Goal: Transaction & Acquisition: Purchase product/service

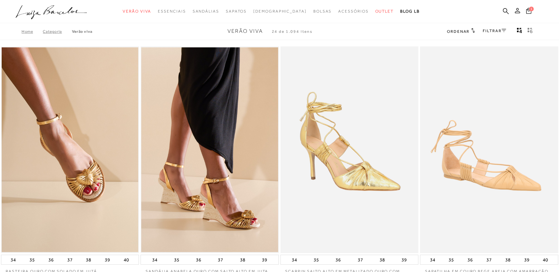
click at [516, 11] on icon at bounding box center [517, 10] width 5 height 5
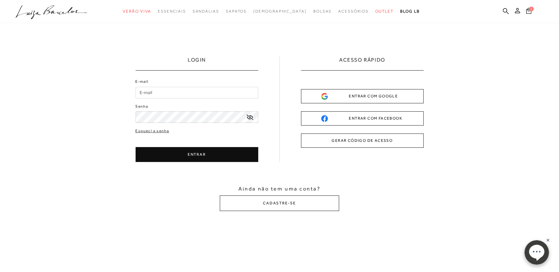
click at [158, 95] on input "E-mail" at bounding box center [197, 93] width 123 height 12
type input "[EMAIL_ADDRESS][DOMAIN_NAME]"
click at [192, 153] on button "ENTRAR" at bounding box center [197, 154] width 123 height 15
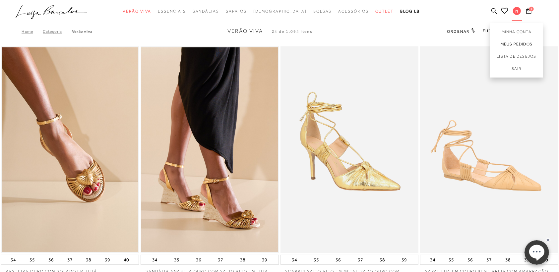
click at [518, 42] on link "Meus Pedidos" at bounding box center [516, 44] width 53 height 12
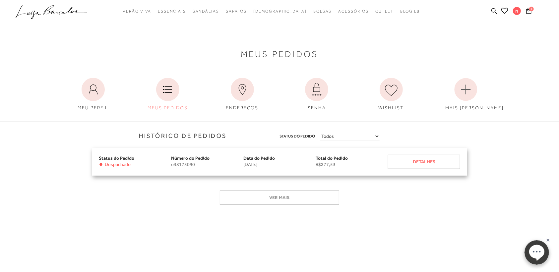
click at [430, 166] on div "Detalhes" at bounding box center [424, 162] width 72 height 14
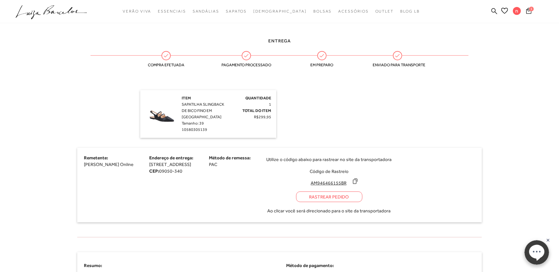
scroll to position [166, 0]
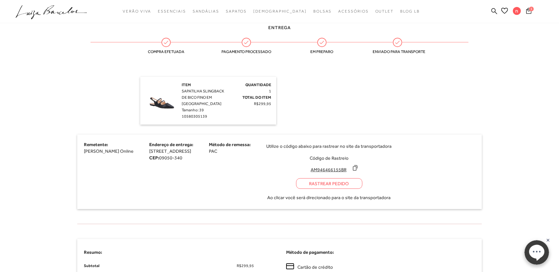
click at [359, 168] on icon at bounding box center [355, 168] width 7 height 7
click at [166, 107] on img at bounding box center [161, 98] width 33 height 33
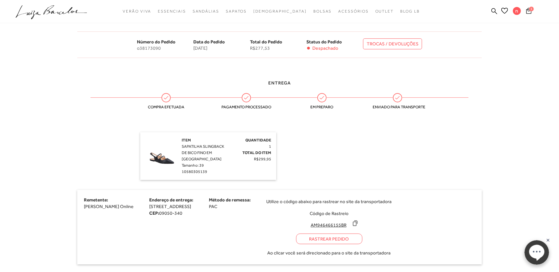
scroll to position [124, 0]
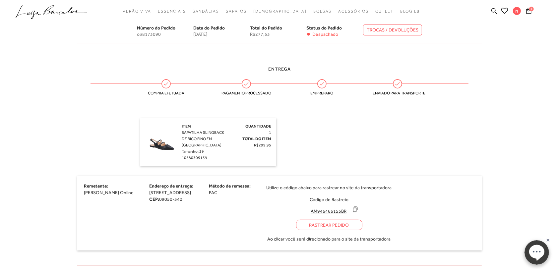
click at [159, 145] on img at bounding box center [161, 139] width 33 height 33
click at [183, 133] on span "SAPATILHA SLINGBACK DE BICO FINO EM [GEOGRAPHIC_DATA]" at bounding box center [203, 138] width 42 height 17
drag, startPoint x: 179, startPoint y: 132, endPoint x: 221, endPoint y: 145, distance: 43.7
click at [221, 145] on div "Item SAPATILHA SLINGBACK DE BICO FINO EM [GEOGRAPHIC_DATA]: 39 10580305139 Quan…" at bounding box center [208, 142] width 126 height 38
copy div "Item SAPATILHA SLINGBACK DE BICO FINO EM [GEOGRAPHIC_DATA]"
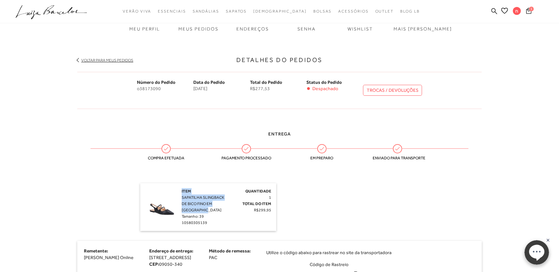
scroll to position [0, 0]
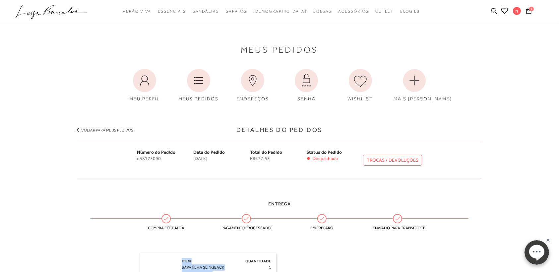
click at [494, 11] on icon at bounding box center [495, 11] width 6 height 6
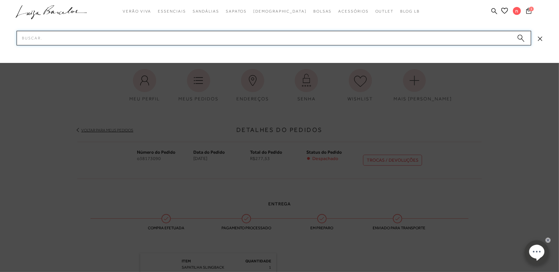
paste input "ITEM SAPATILHA SLINGBACK DE BICO FINO EM [GEOGRAPHIC_DATA]"
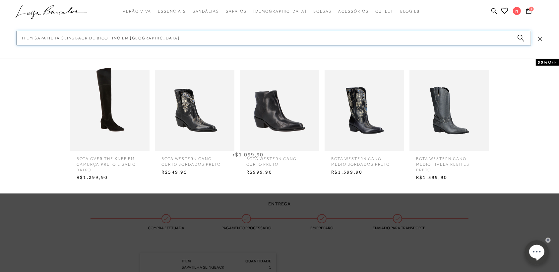
click at [34, 37] on input "ITEM SAPATILHA SLINGBACK DE BICO FINO EM [GEOGRAPHIC_DATA]" at bounding box center [274, 38] width 515 height 15
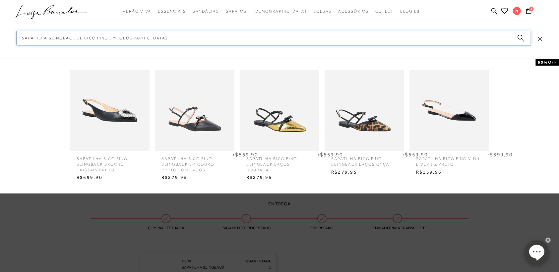
type input "SAPATILHA SLINGBACK DE BICO FINO EM [GEOGRAPHIC_DATA]"
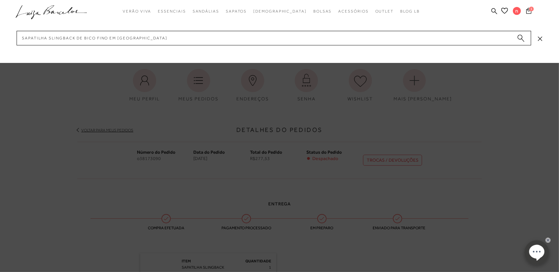
click at [522, 39] on circle "submit" at bounding box center [520, 37] width 5 height 5
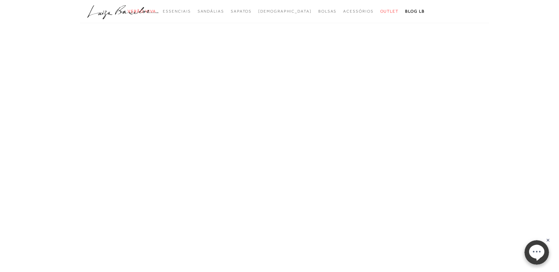
click at [120, 12] on icon ".a{fill-rule:evenodd;}" at bounding box center [123, 12] width 72 height 14
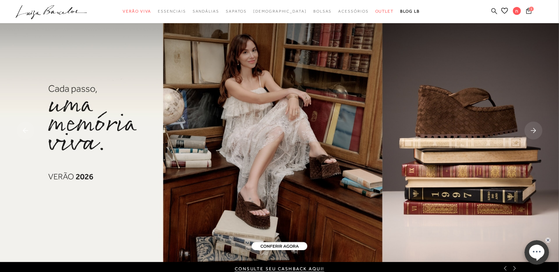
click at [495, 10] on icon at bounding box center [495, 11] width 6 height 6
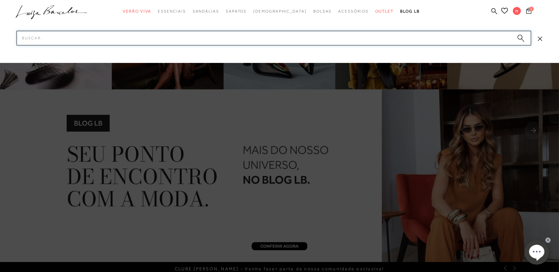
paste input "ITEM SAPATILHA SLINGBACK DE BICO FINO EM [GEOGRAPHIC_DATA]"
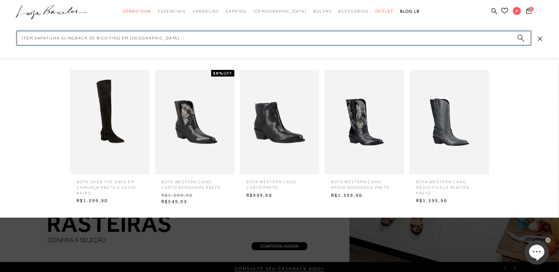
click at [34, 37] on input "ITEM SAPATILHA SLINGBACK DE BICO FINO EM [GEOGRAPHIC_DATA]" at bounding box center [274, 38] width 515 height 15
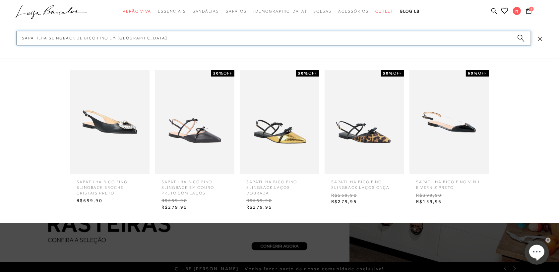
type input "SAPATILHA SLINGBACK DE BICO FINO EM [GEOGRAPHIC_DATA]"
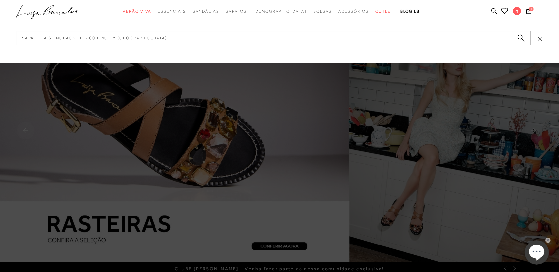
click at [522, 38] on circle "submit" at bounding box center [520, 37] width 5 height 5
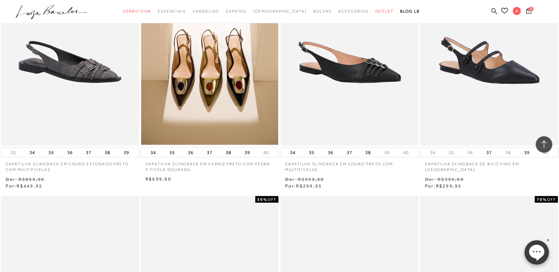
scroll to position [373, 0]
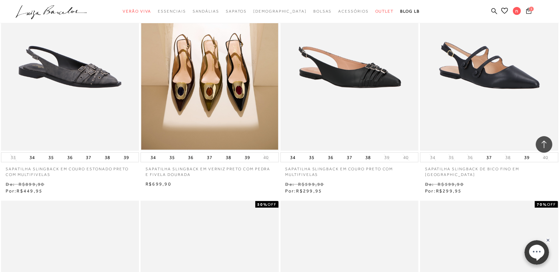
click at [502, 82] on img at bounding box center [489, 47] width 137 height 205
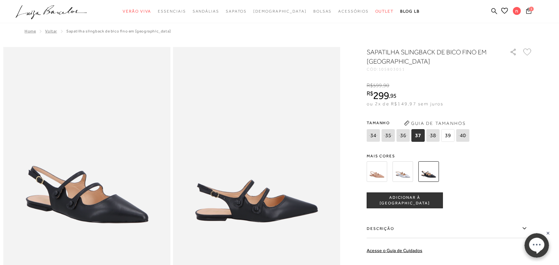
click at [455, 138] on span "39" at bounding box center [448, 135] width 13 height 13
click at [408, 174] on img at bounding box center [403, 172] width 21 height 21
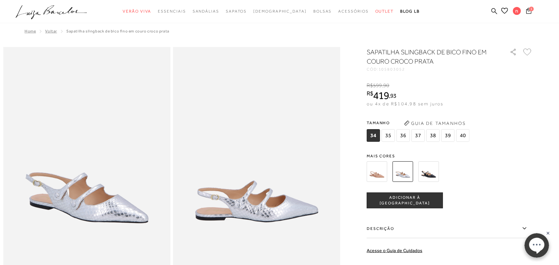
click at [383, 175] on img at bounding box center [377, 172] width 21 height 21
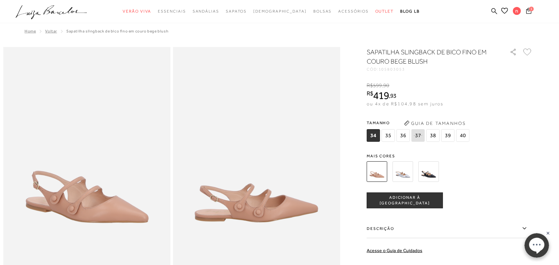
click at [430, 173] on img at bounding box center [429, 172] width 21 height 21
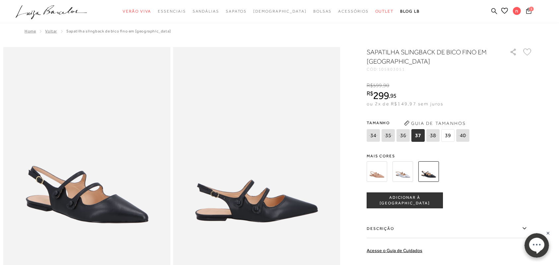
click at [419, 202] on span "ADICIONAR À [GEOGRAPHIC_DATA]" at bounding box center [405, 201] width 76 height 12
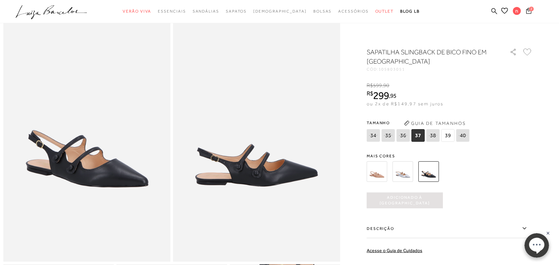
scroll to position [41, 0]
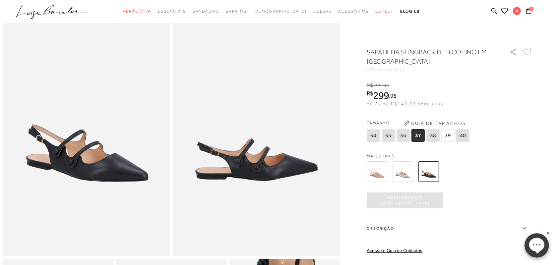
click at [530, 12] on icon at bounding box center [529, 11] width 5 height 6
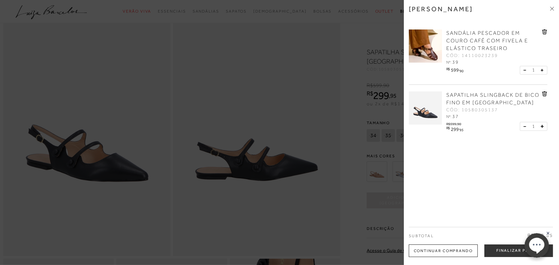
click at [542, 127] on icon at bounding box center [542, 126] width 3 height 3
click at [543, 97] on icon at bounding box center [545, 94] width 5 height 5
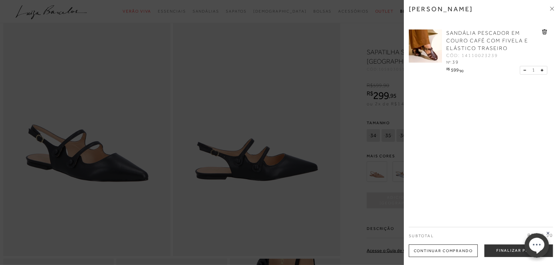
click at [542, 72] on icon at bounding box center [543, 70] width 3 height 3
click at [541, 75] on button at bounding box center [542, 73] width 6 height 8
click at [543, 32] on icon at bounding box center [545, 32] width 5 height 5
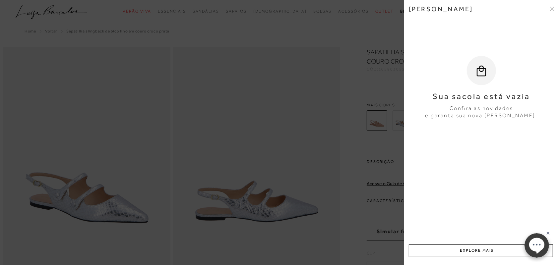
click at [552, 6] on span at bounding box center [552, 9] width 4 height 7
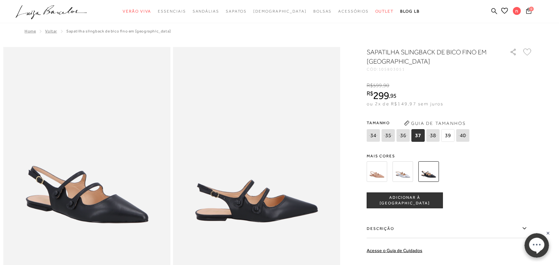
scroll to position [207, 0]
